Goal: Check status: Check status

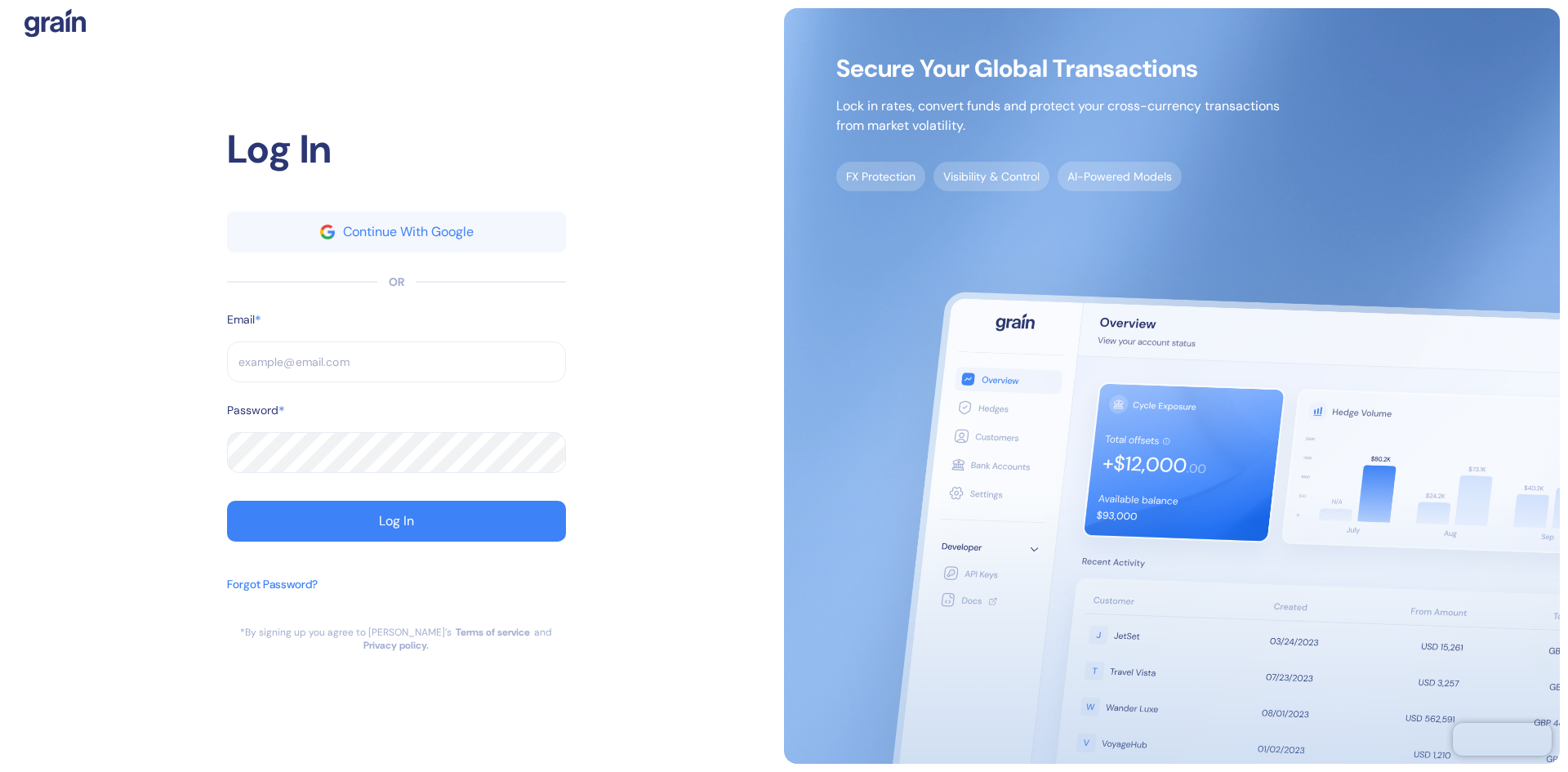
click at [360, 376] on input "text" at bounding box center [396, 361] width 339 height 41
type input "malek.aleid@dubailinkgroup.com"
click at [476, 550] on div "Log In Continue With Google OR Email * malek.aleid@dubailinkgroup.com ​ Passwor…" at bounding box center [396, 373] width 339 height 506
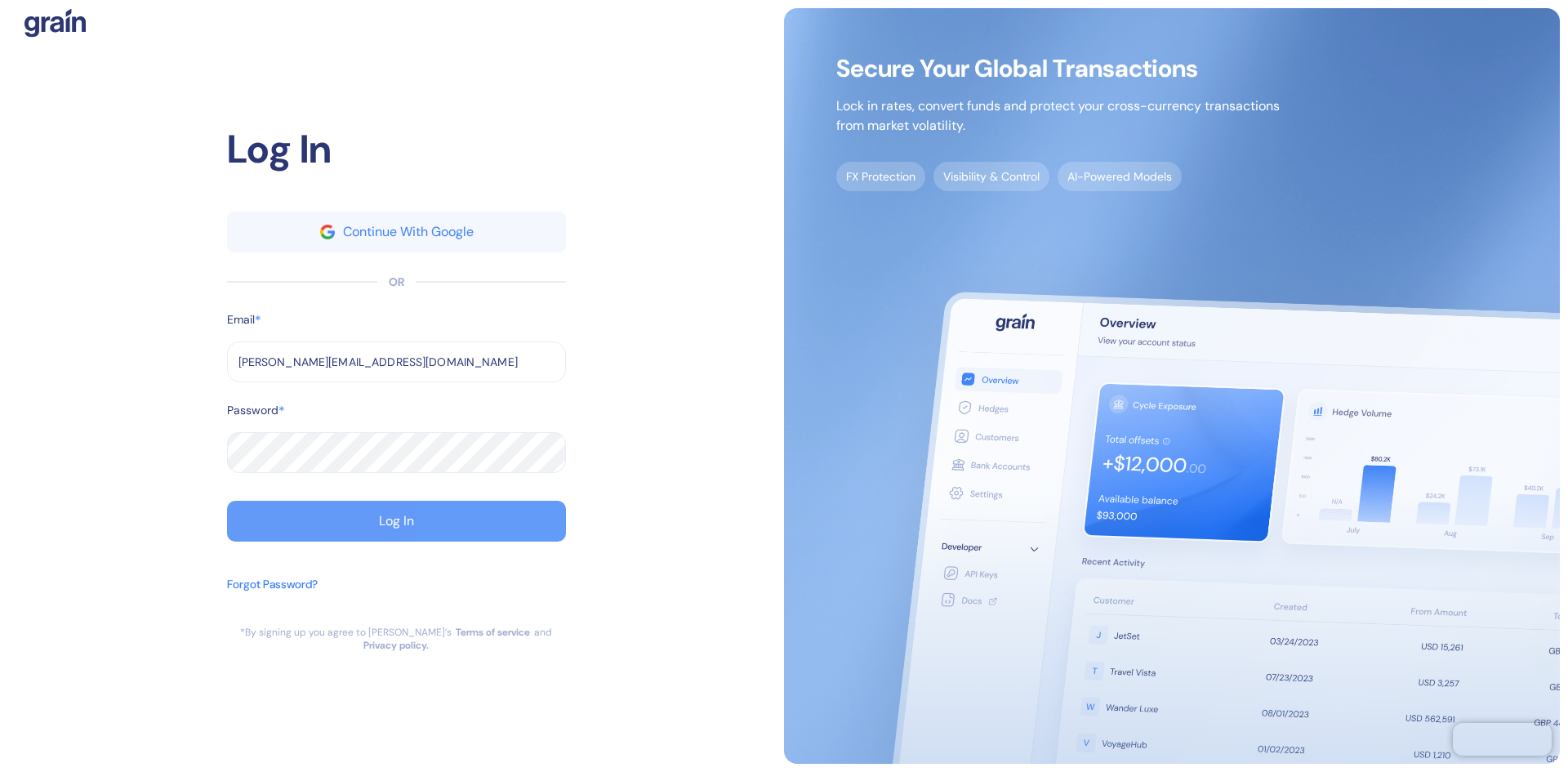
click at [533, 529] on button "Log In" at bounding box center [396, 521] width 339 height 41
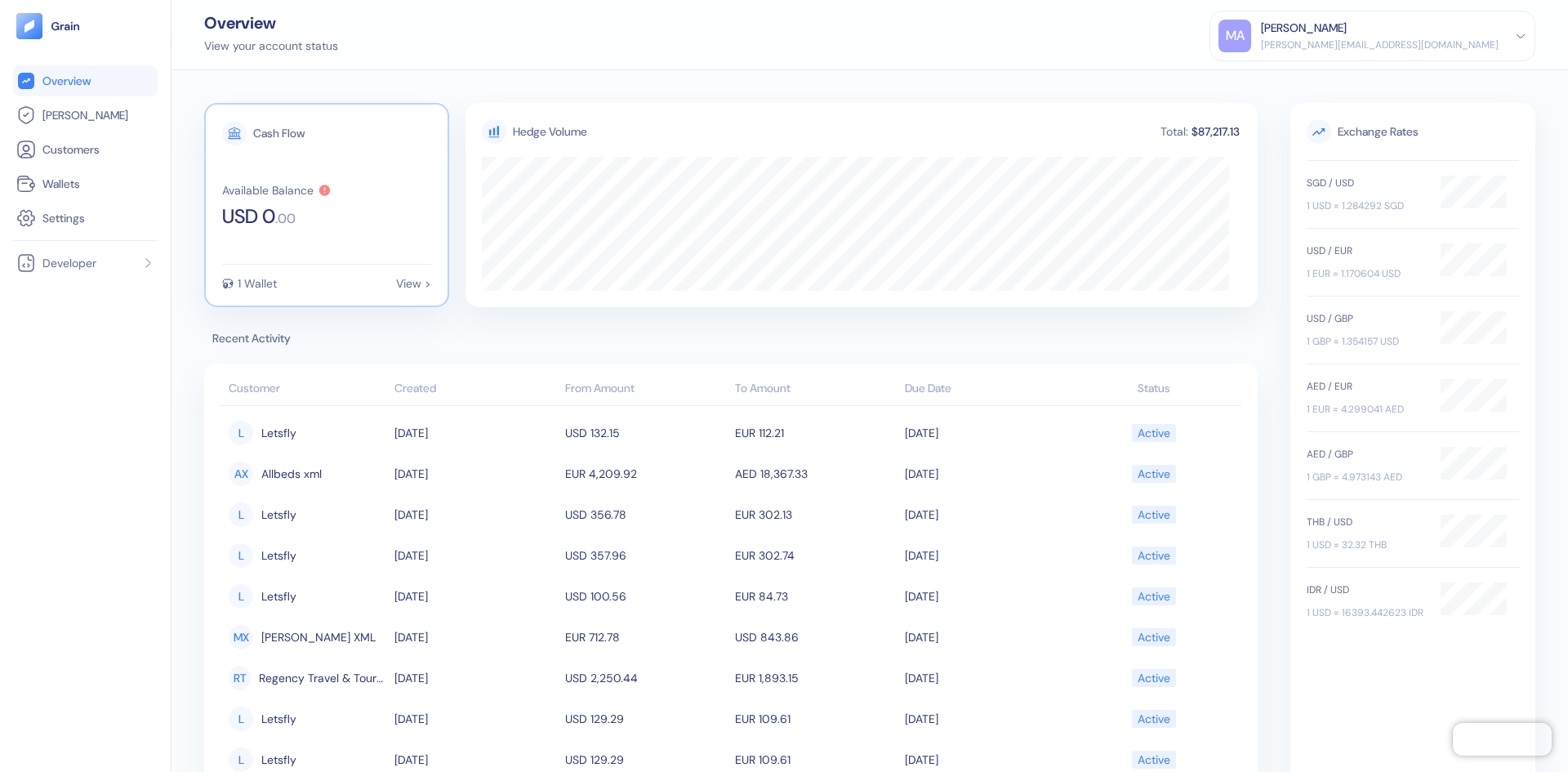
click at [419, 283] on div "View >" at bounding box center [414, 283] width 35 height 12
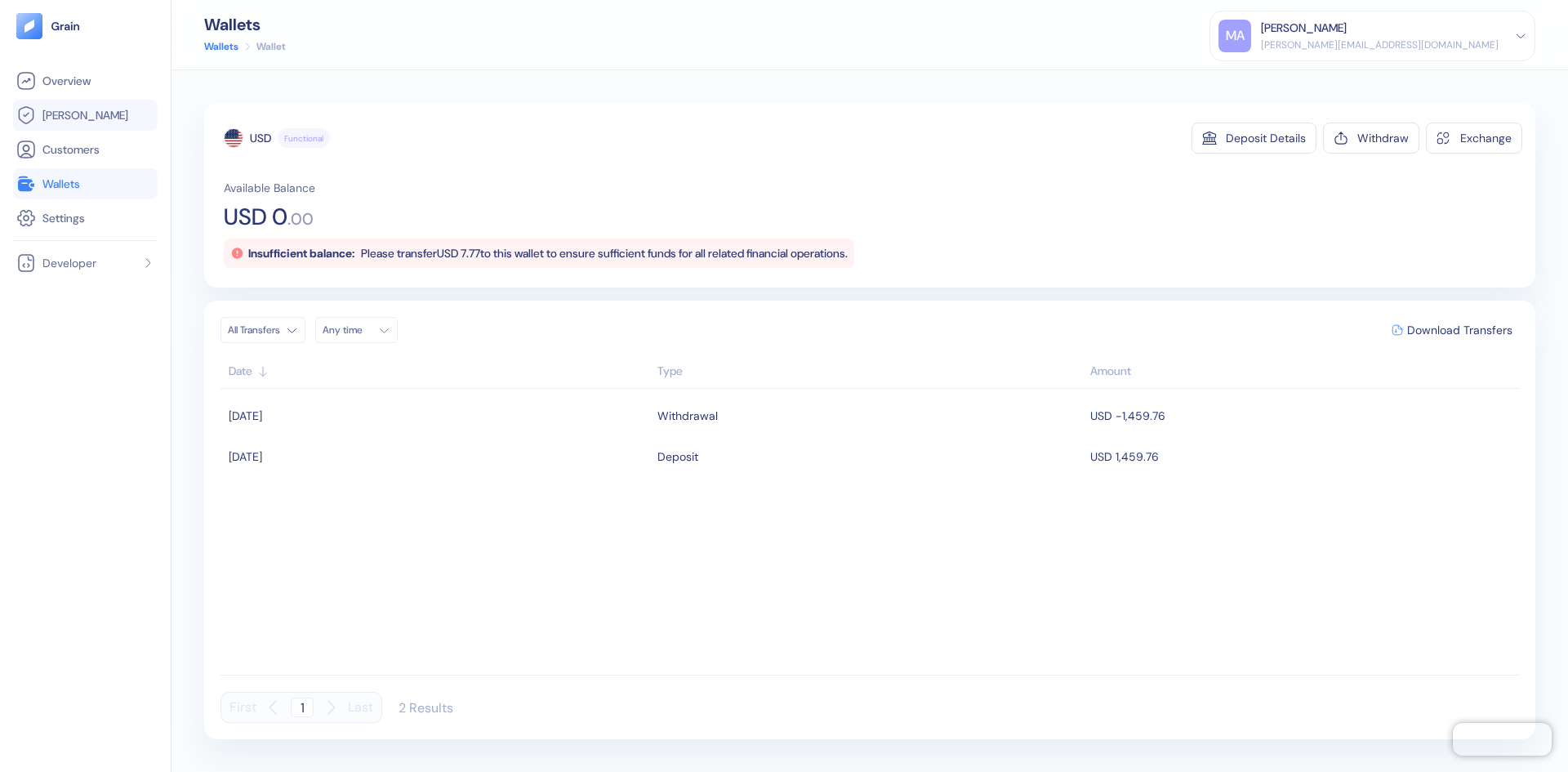
click at [78, 118] on span "Hedges" at bounding box center [85, 116] width 86 height 17
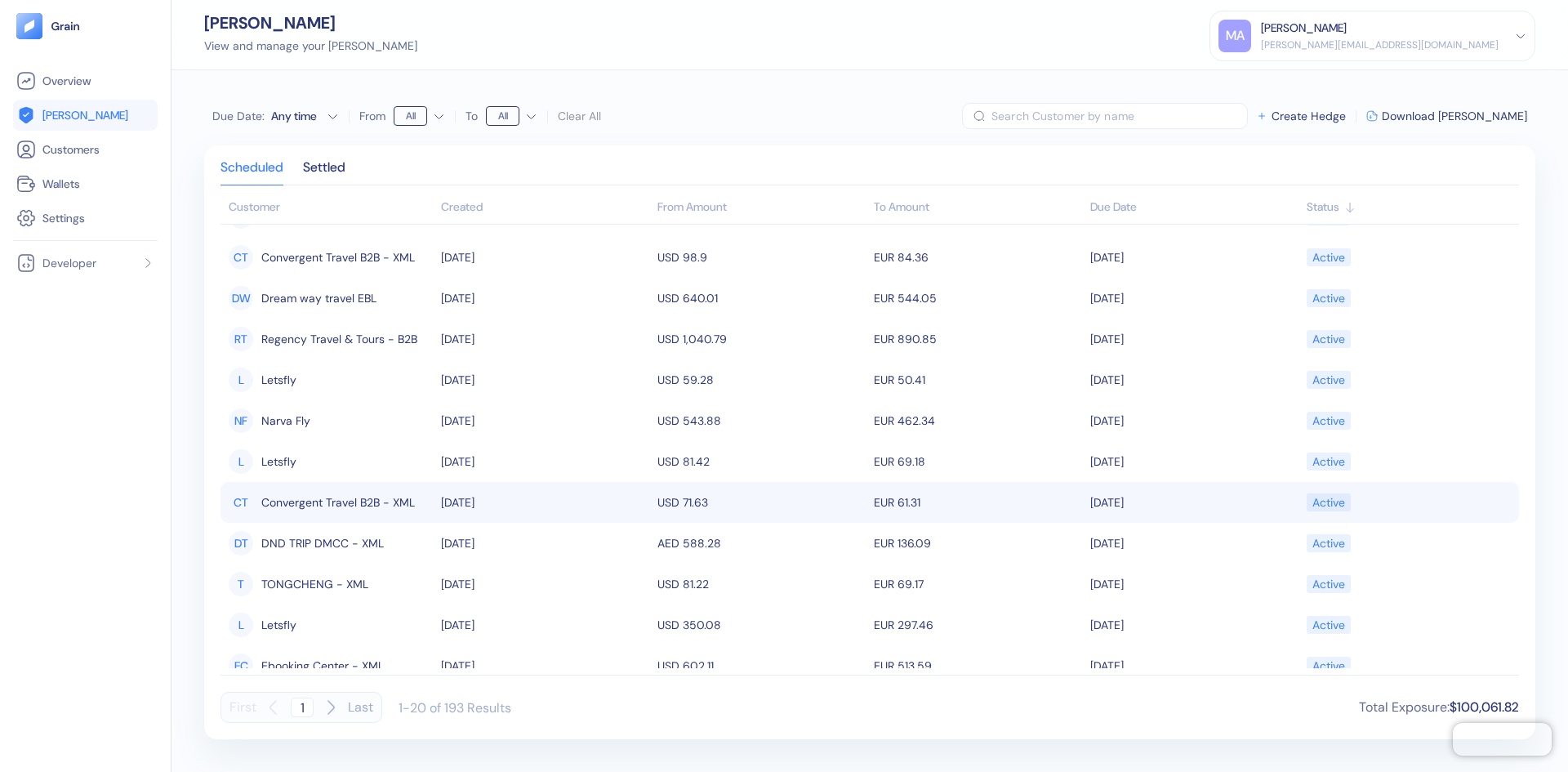
scroll to position [380, 0]
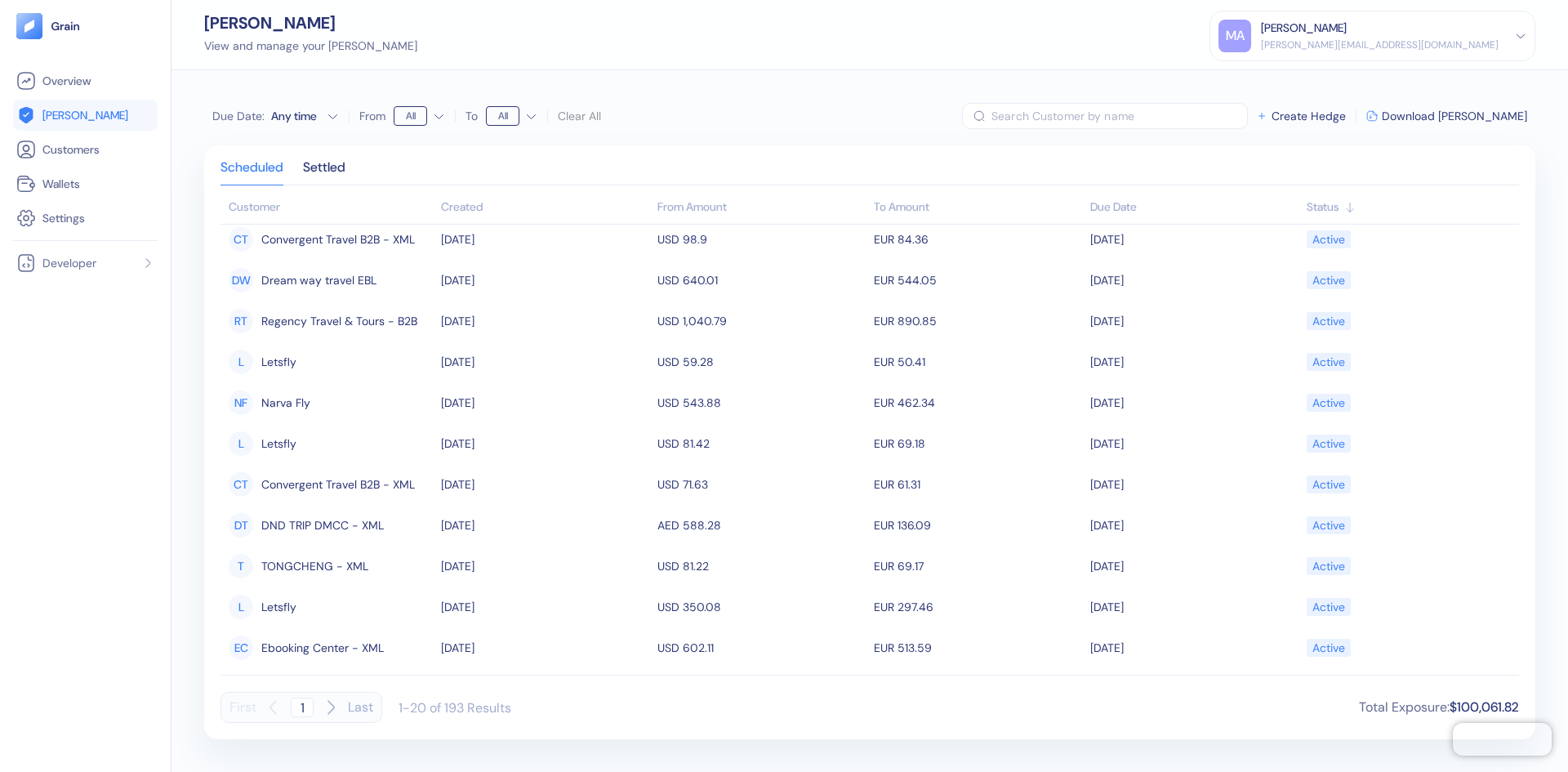
click at [327, 709] on icon "button" at bounding box center [331, 708] width 20 height 20
type input "2"
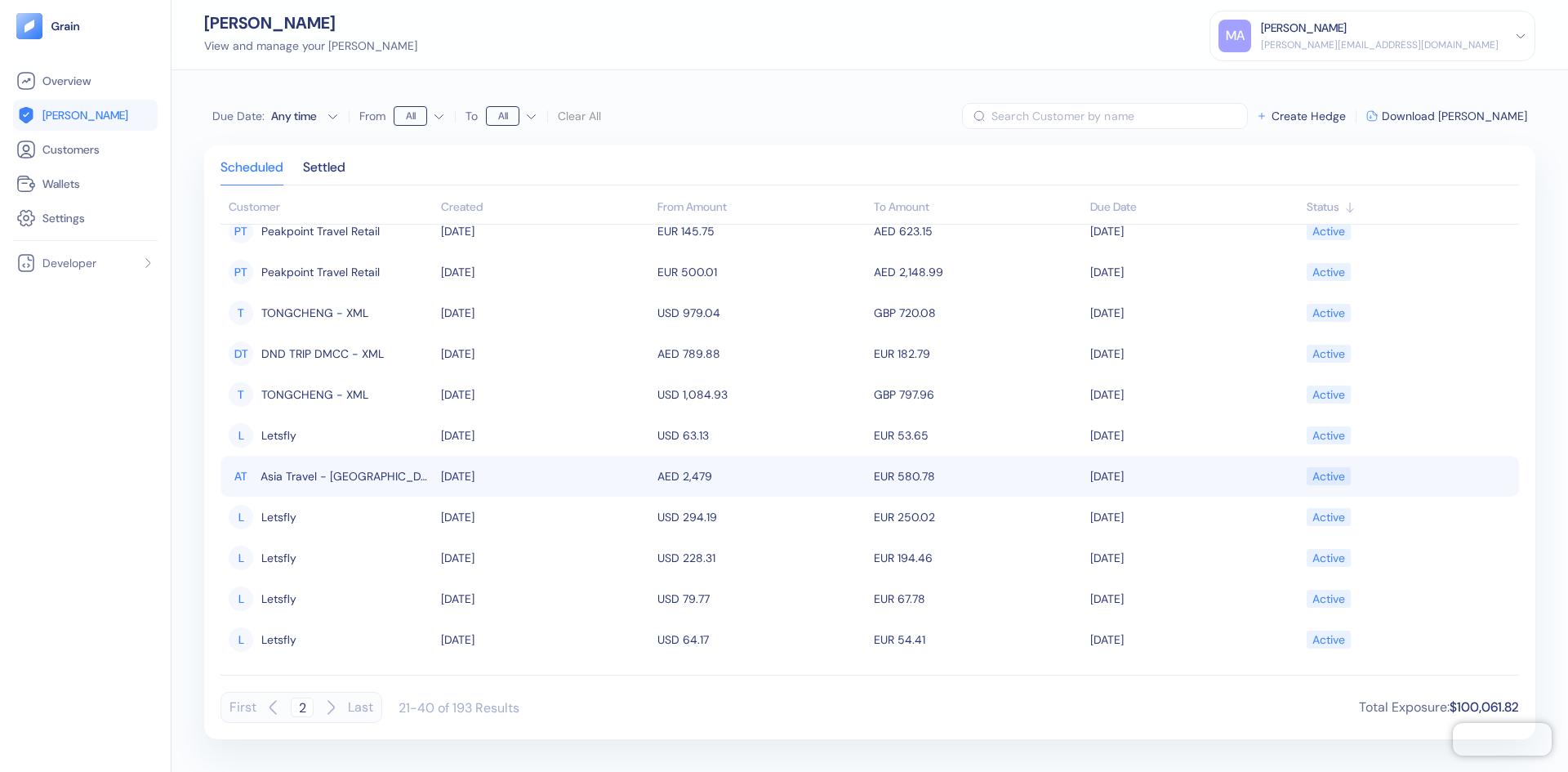
scroll to position [0, 0]
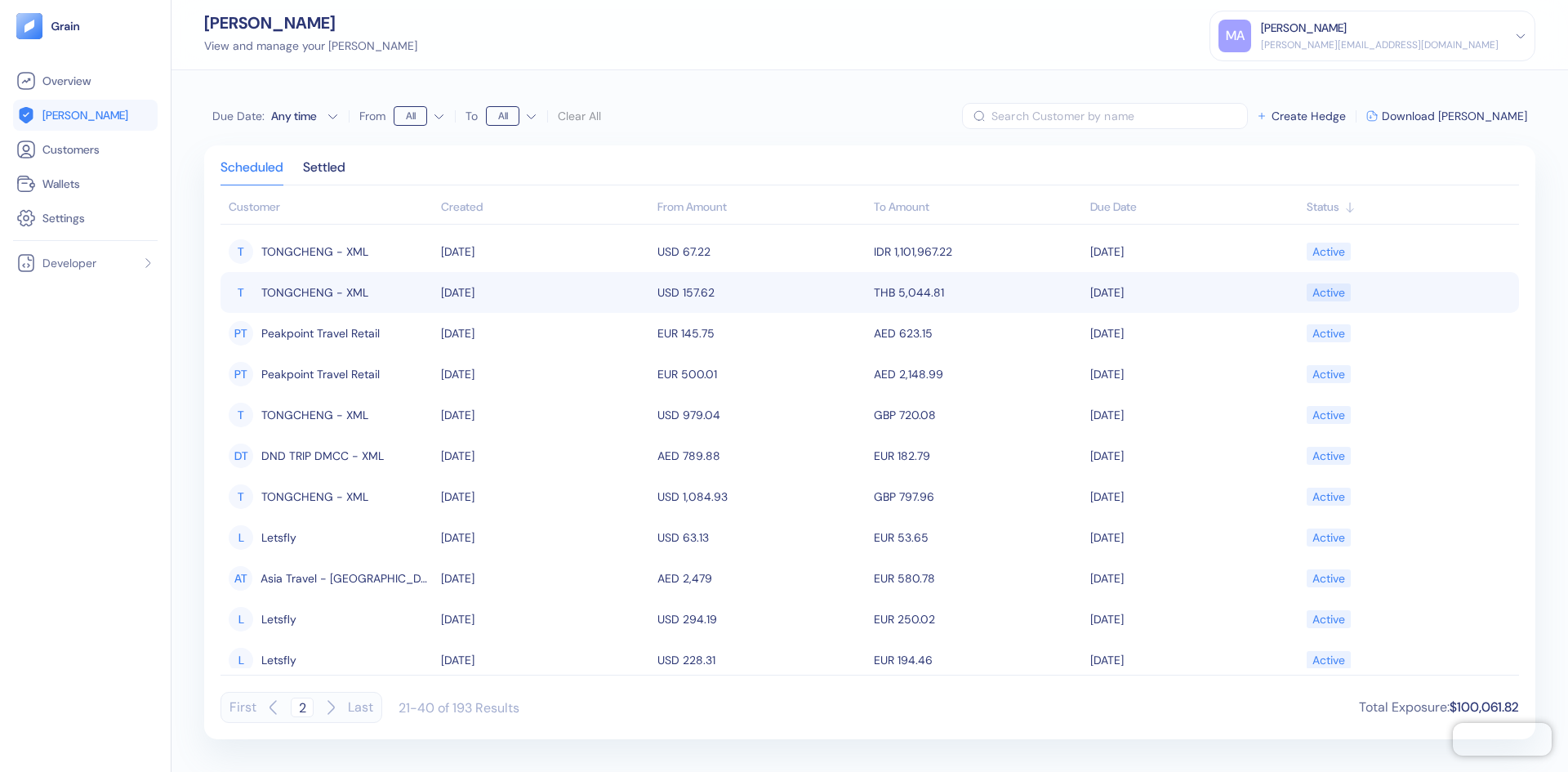
click at [942, 302] on td "THB 5,044.81" at bounding box center [978, 292] width 217 height 41
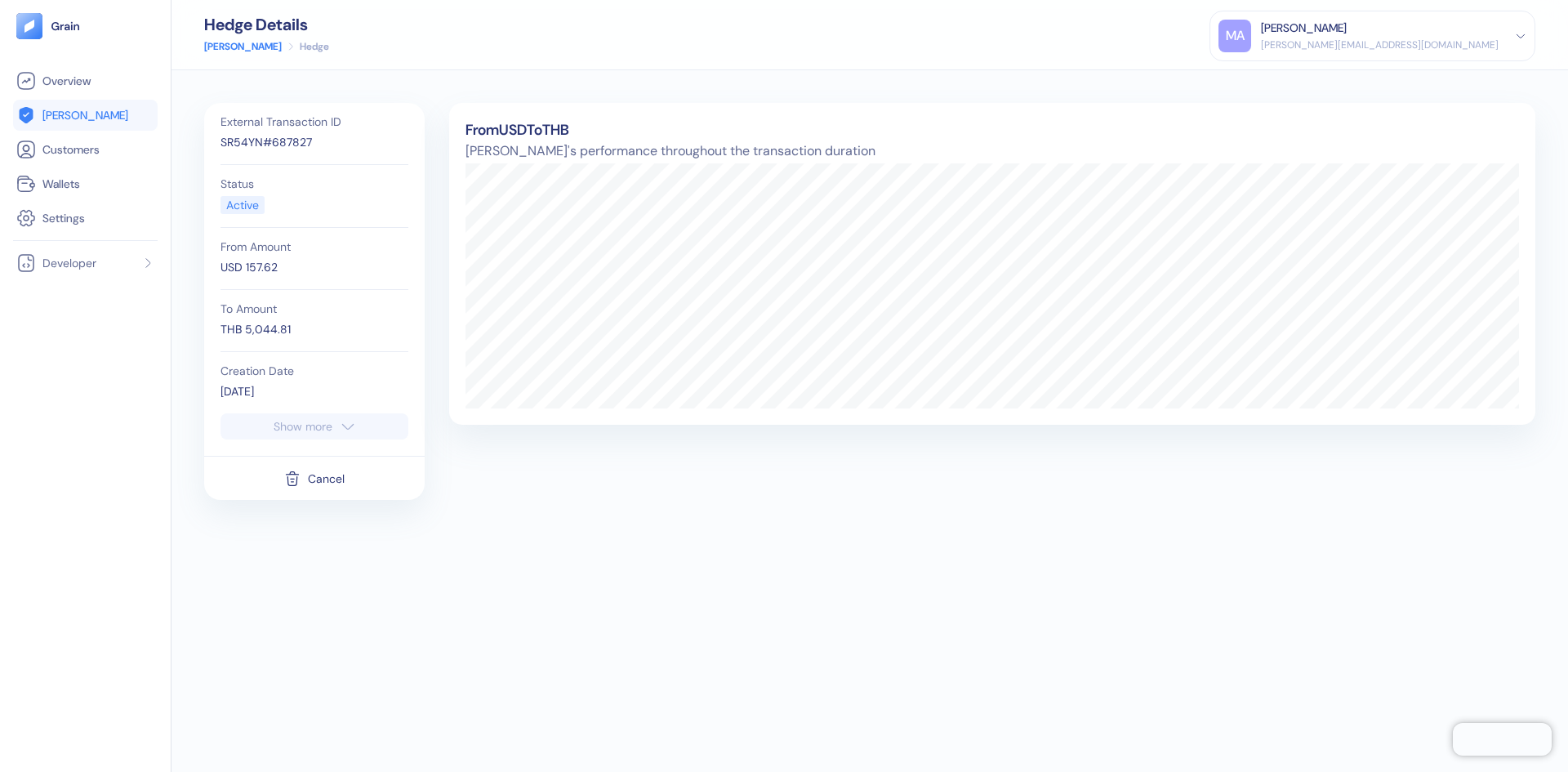
click at [307, 432] on div "Show more" at bounding box center [302, 426] width 59 height 12
click at [310, 128] on div "External Transaction ID SR54YN#687827" at bounding box center [315, 134] width 188 height 62
drag, startPoint x: 261, startPoint y: 140, endPoint x: 223, endPoint y: 137, distance: 38.1
click at [223, 137] on div "SR54YN#687827" at bounding box center [315, 142] width 188 height 17
copy div "SR54YN"
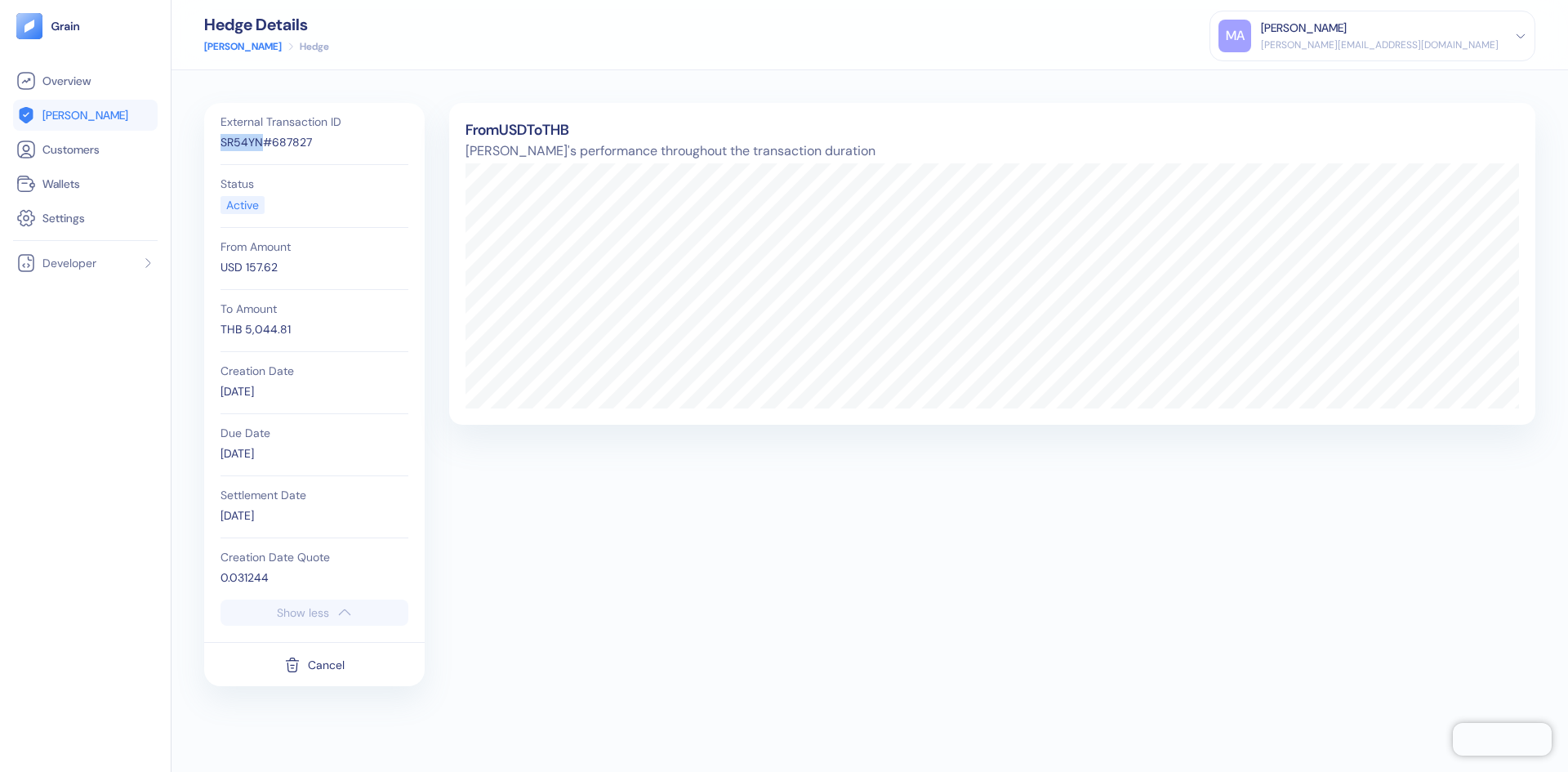
copy div "SR54YN"
click at [87, 91] on li "Overview" at bounding box center [86, 81] width 145 height 31
click at [73, 77] on span "Overview" at bounding box center [66, 81] width 48 height 17
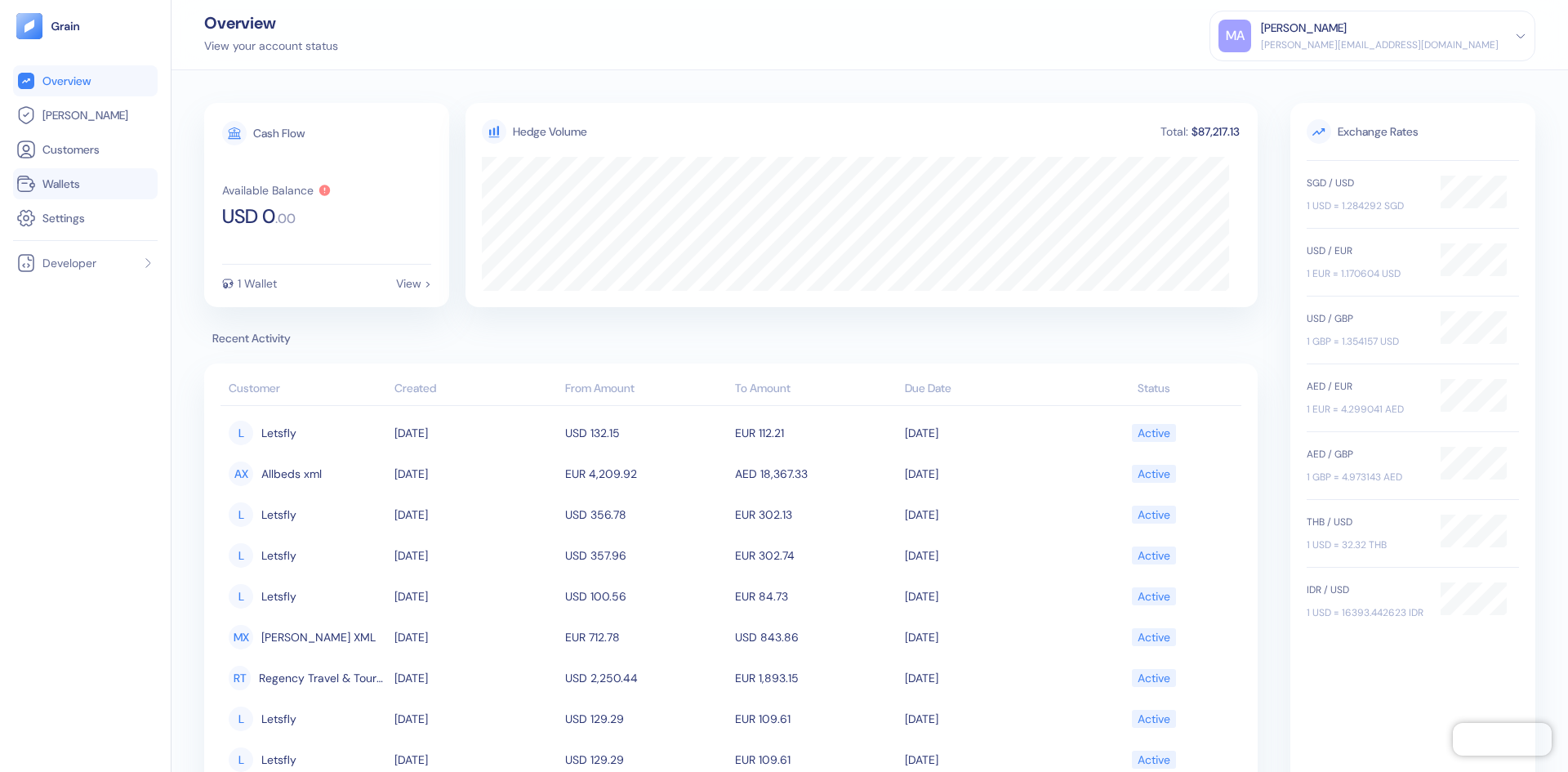
click at [120, 183] on link "Wallets" at bounding box center [86, 184] width 138 height 20
